Goal: Information Seeking & Learning: Learn about a topic

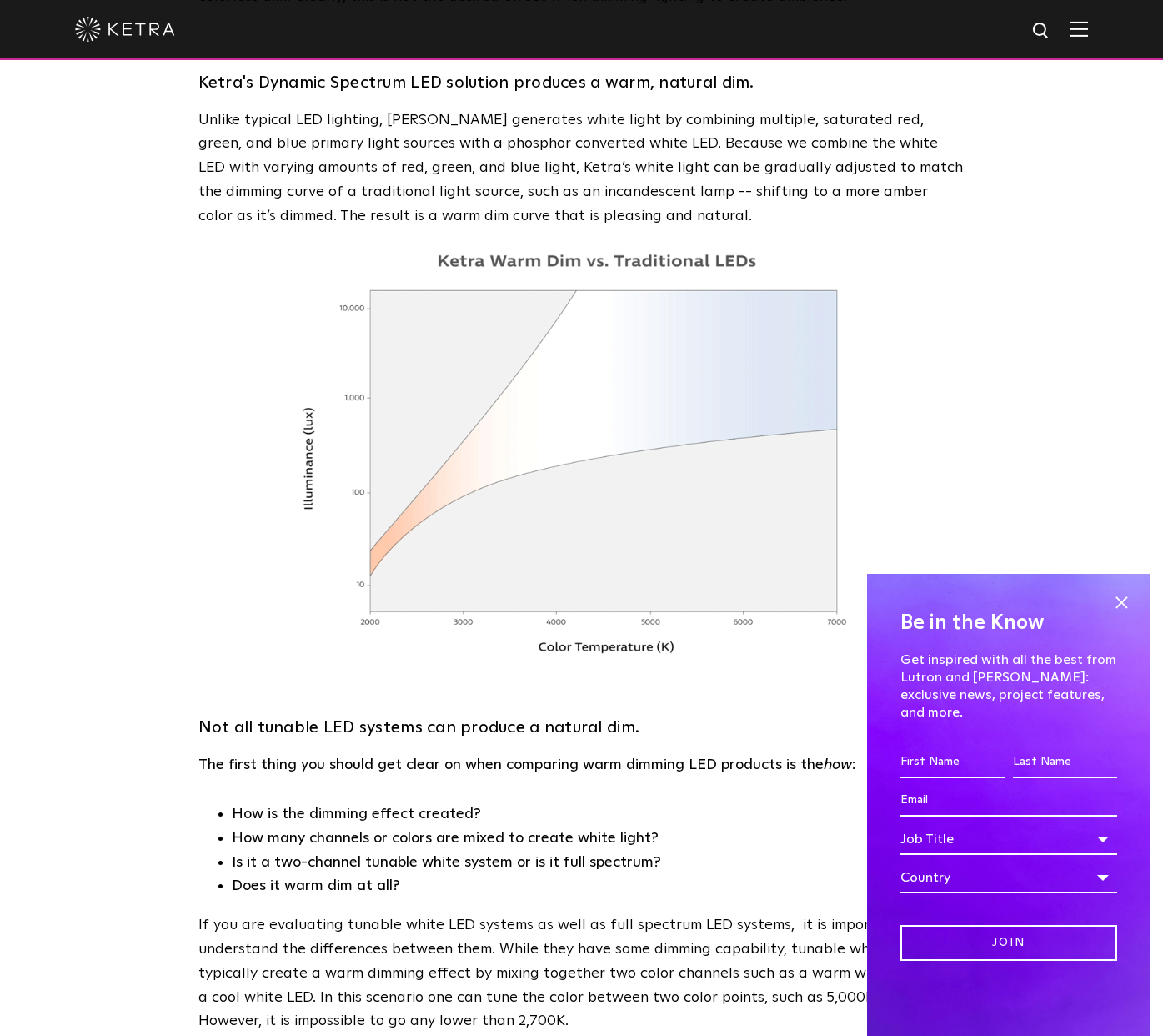
scroll to position [1107, 0]
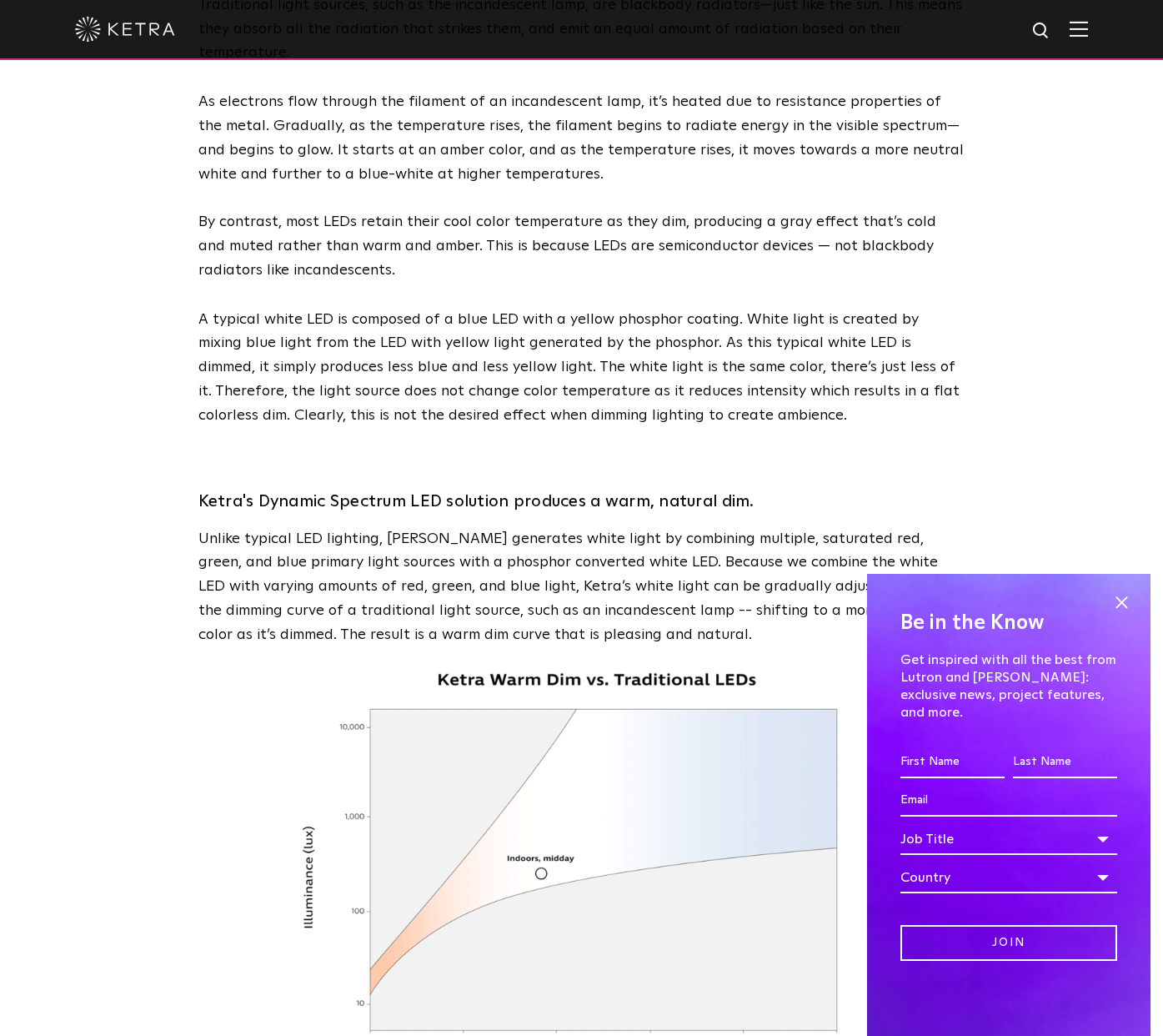
click at [138, 38] on img at bounding box center [125, 29] width 100 height 25
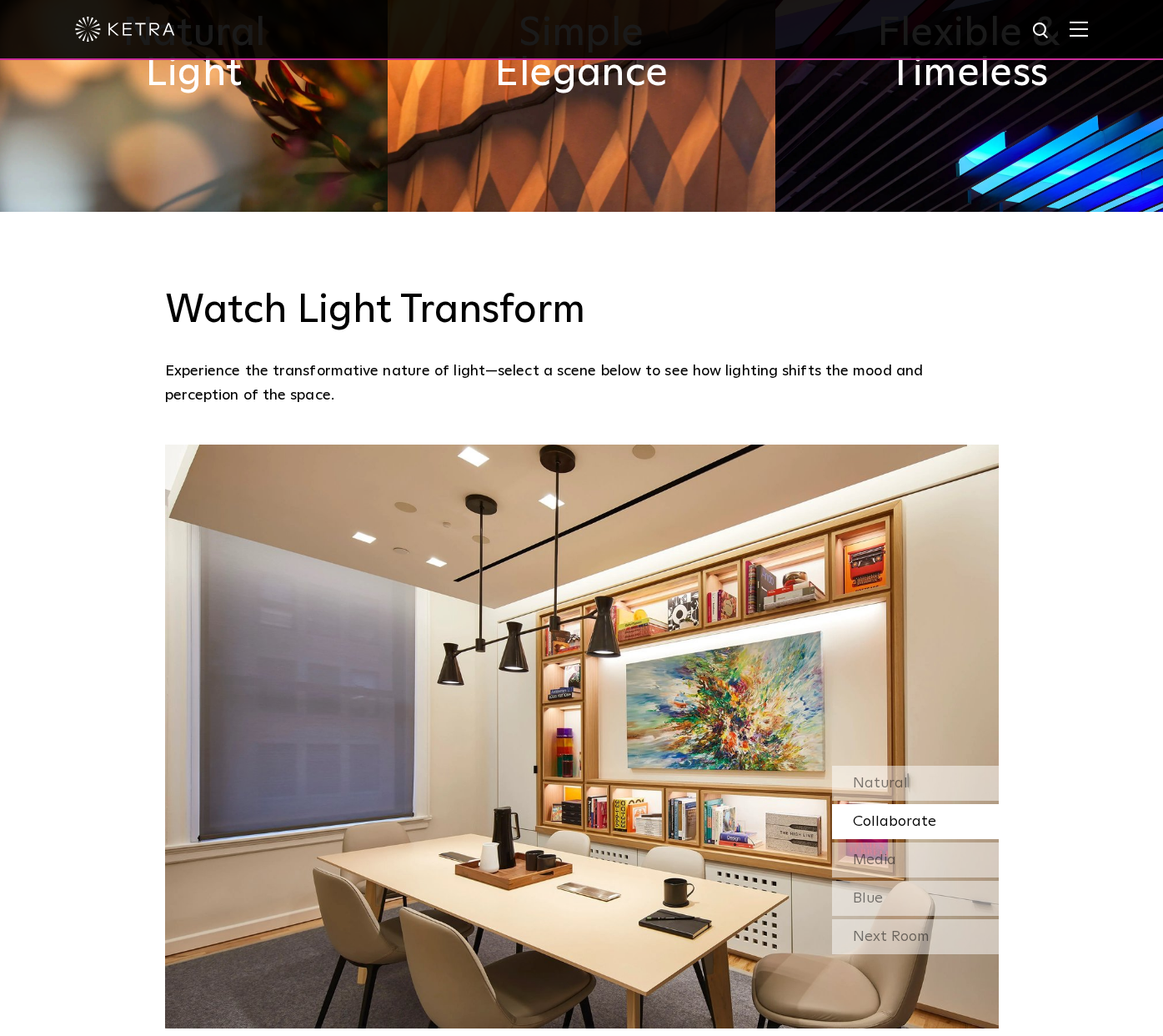
scroll to position [1609, 0]
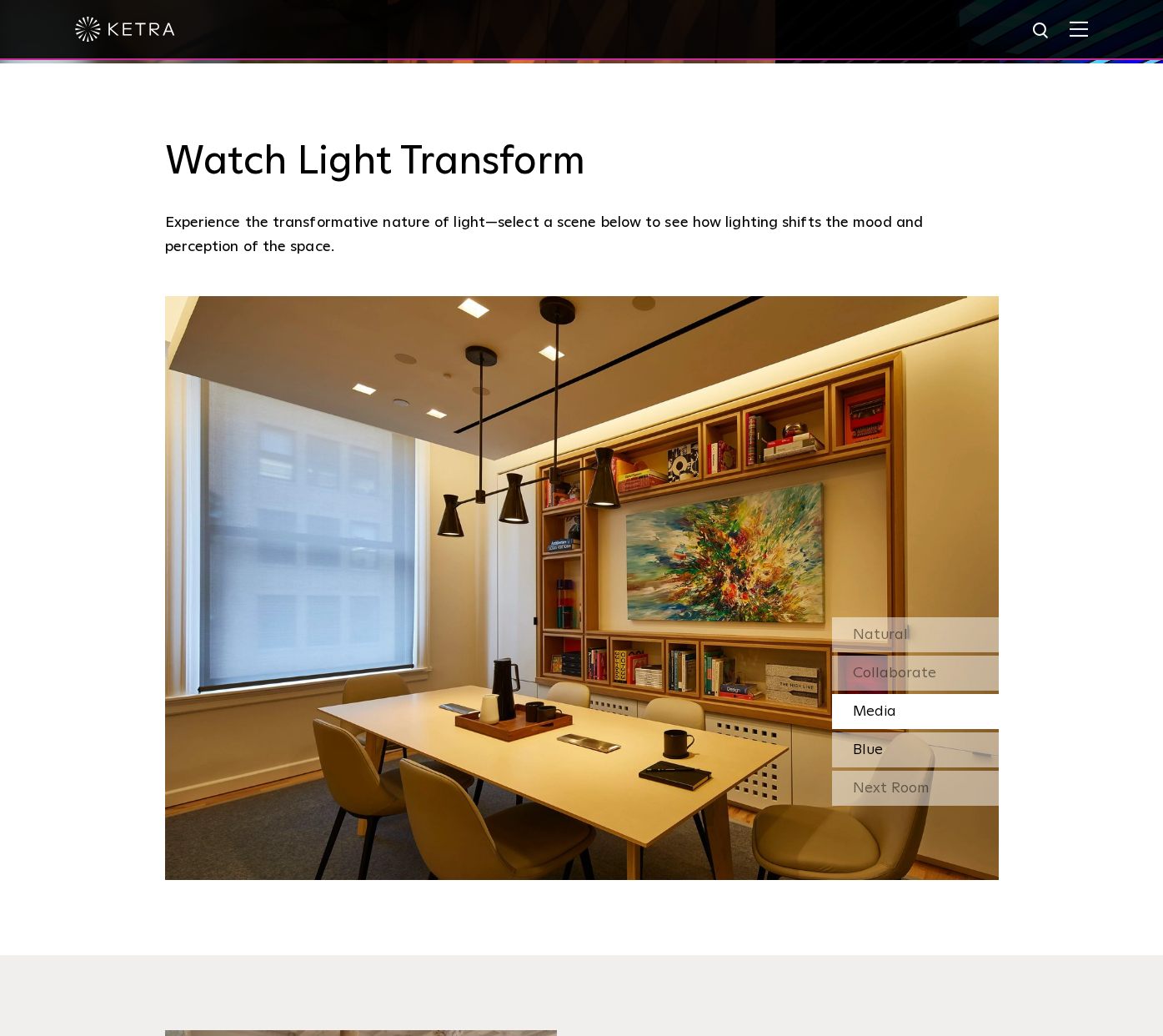
click at [896, 733] on div "Blue" at bounding box center [915, 750] width 167 height 35
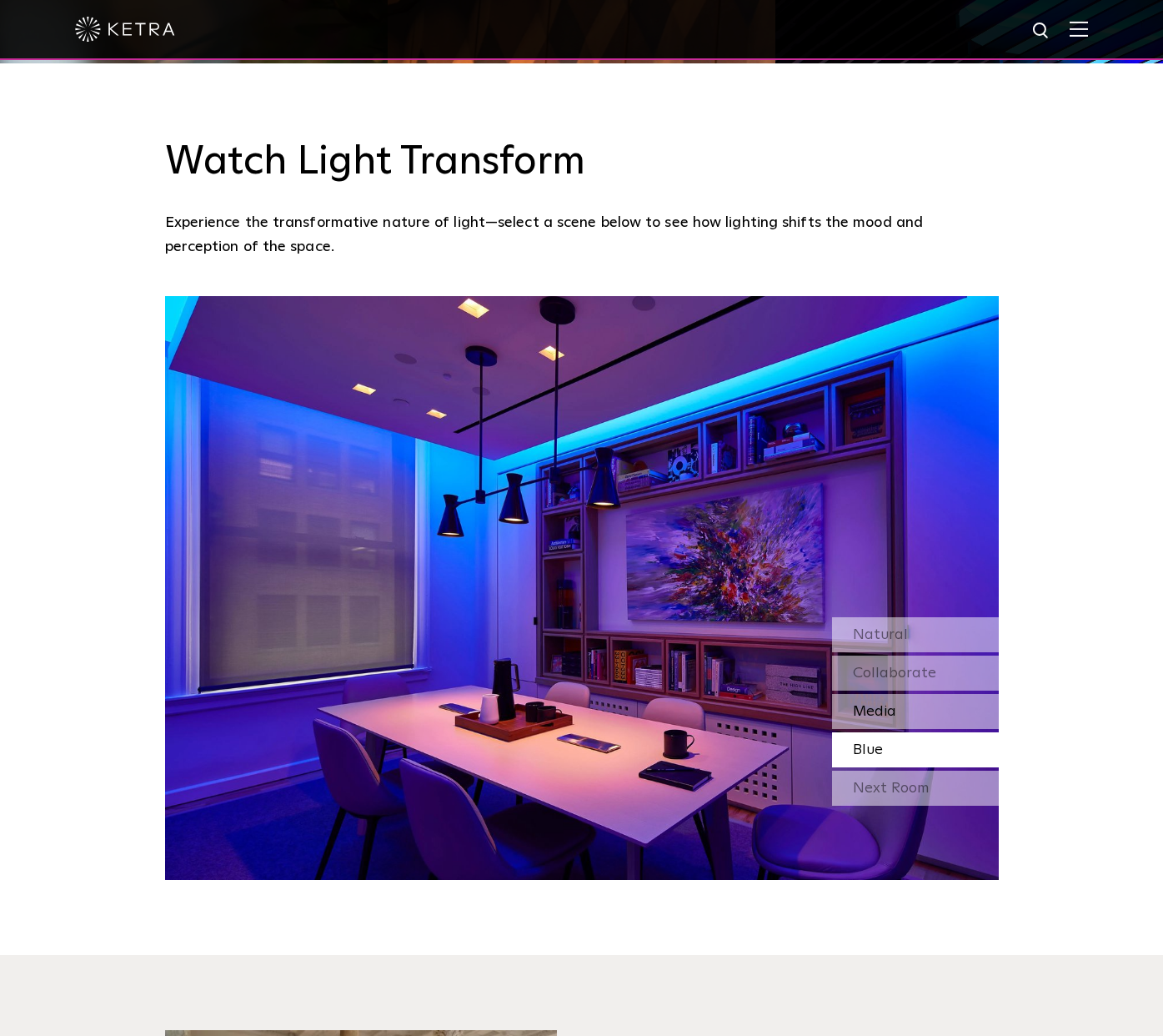
click at [889, 704] on span "Media" at bounding box center [875, 711] width 43 height 15
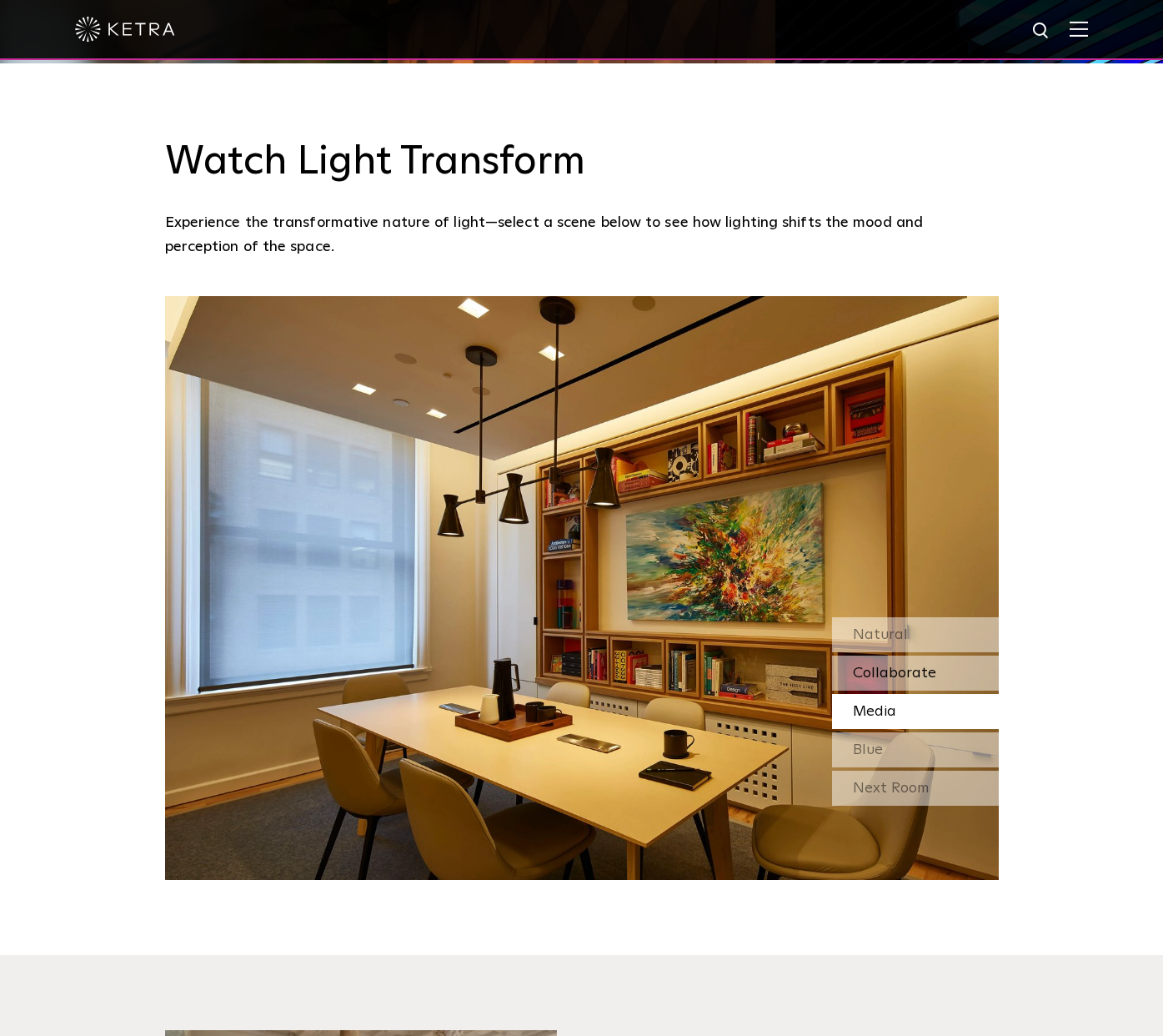
click at [874, 666] on span "Collaborate" at bounding box center [895, 673] width 84 height 15
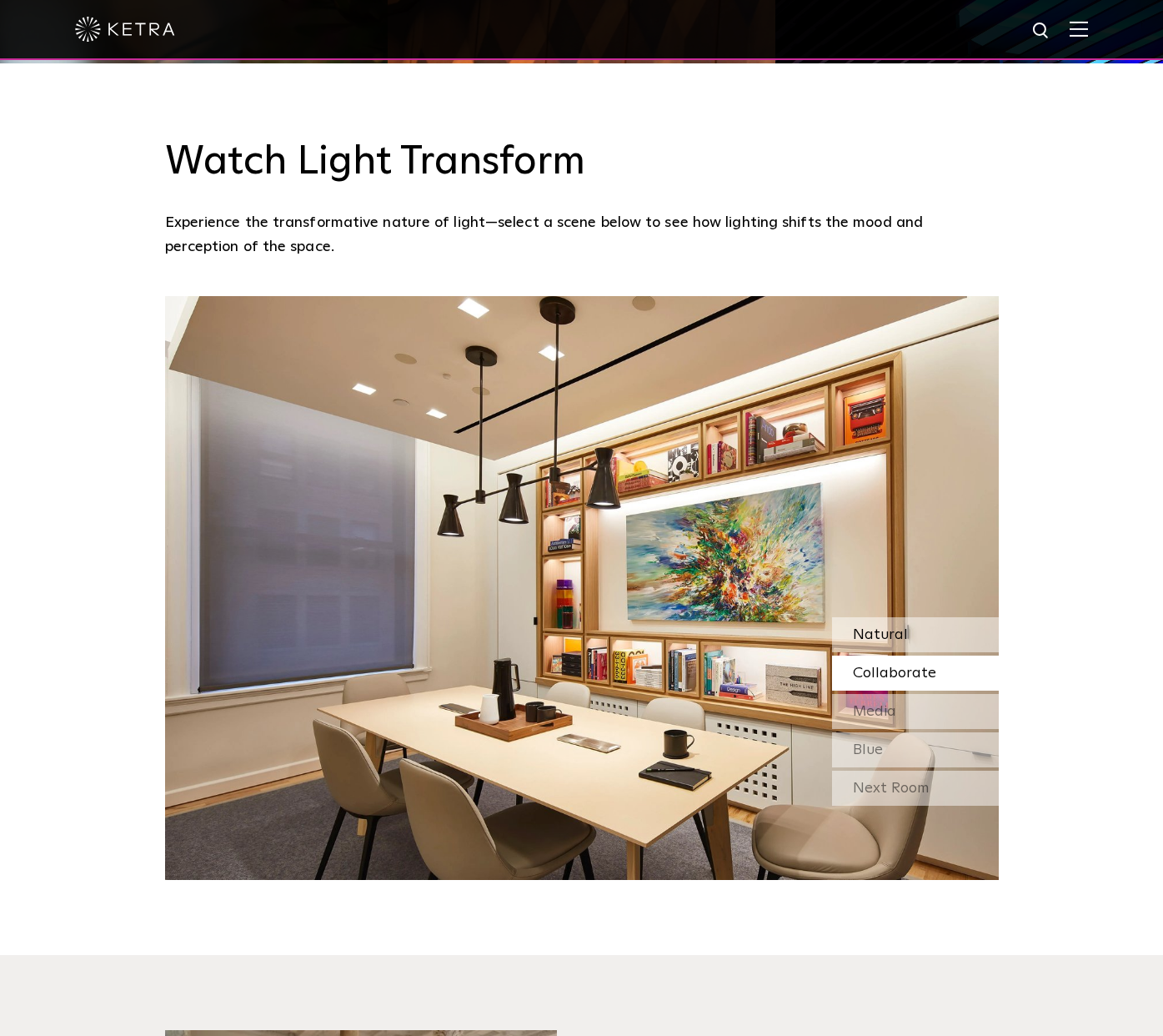
click at [873, 627] on span "Natural" at bounding box center [880, 635] width 55 height 15
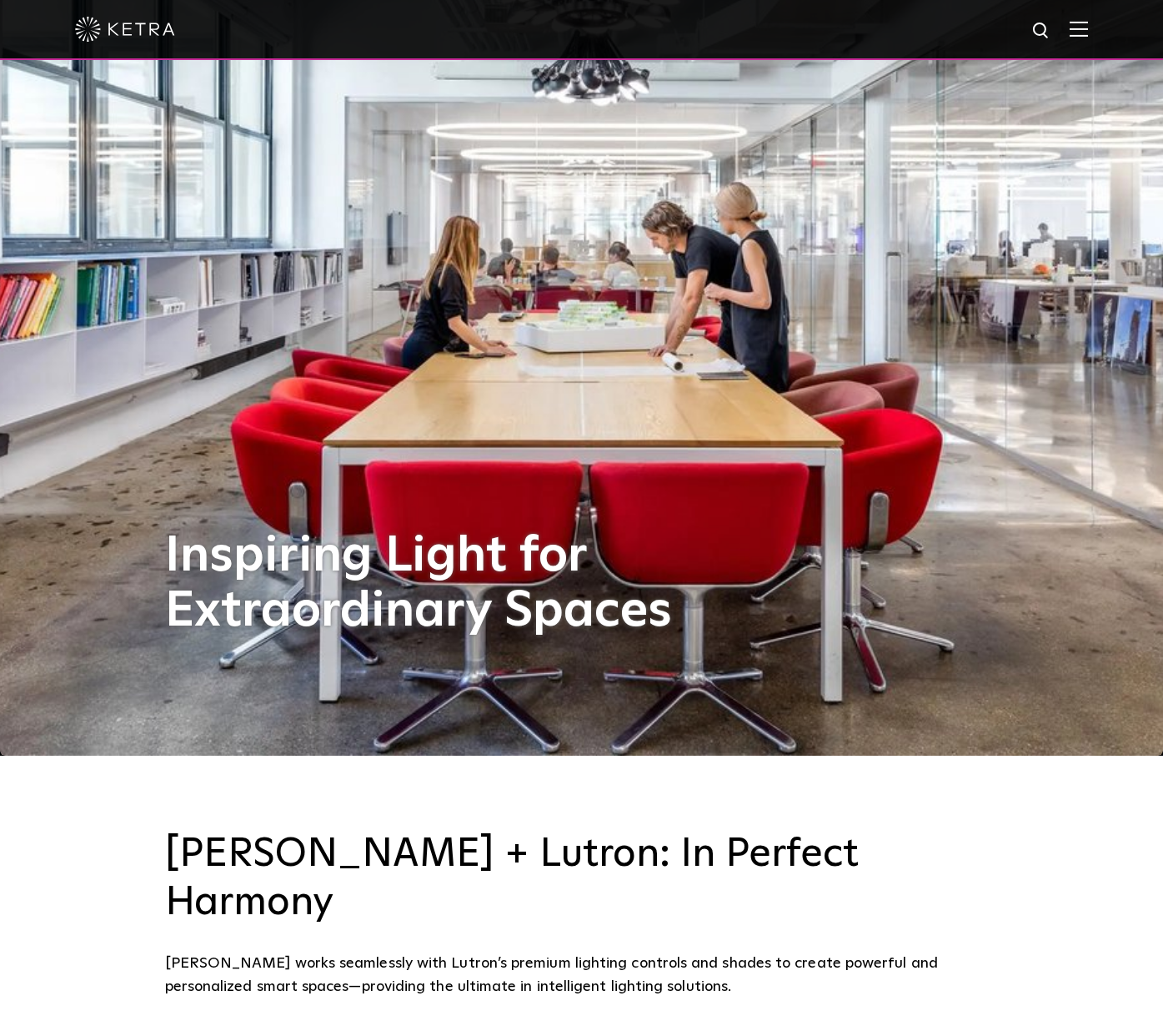
scroll to position [0, 0]
